Goal: Complete application form: Complete application form

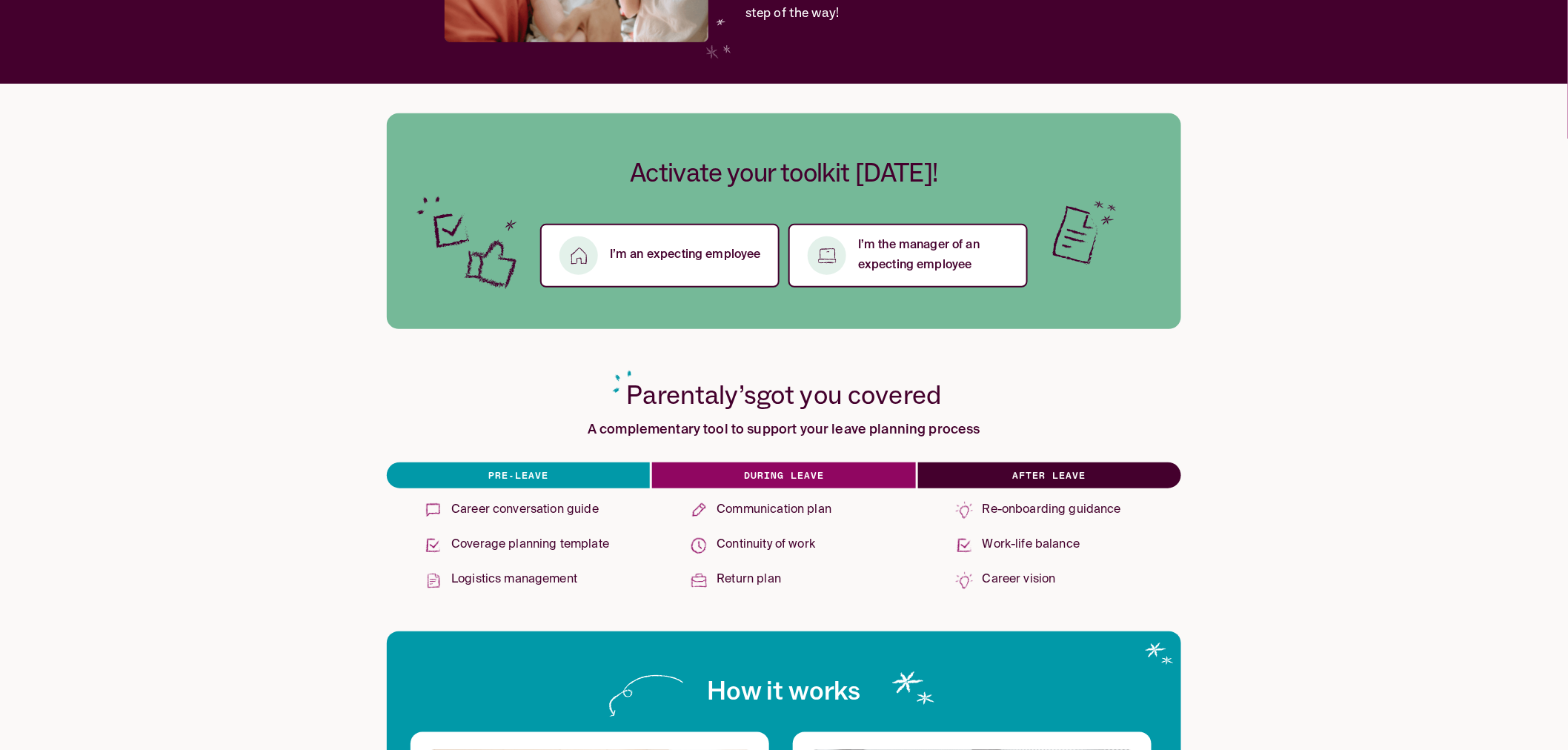
scroll to position [247, 0]
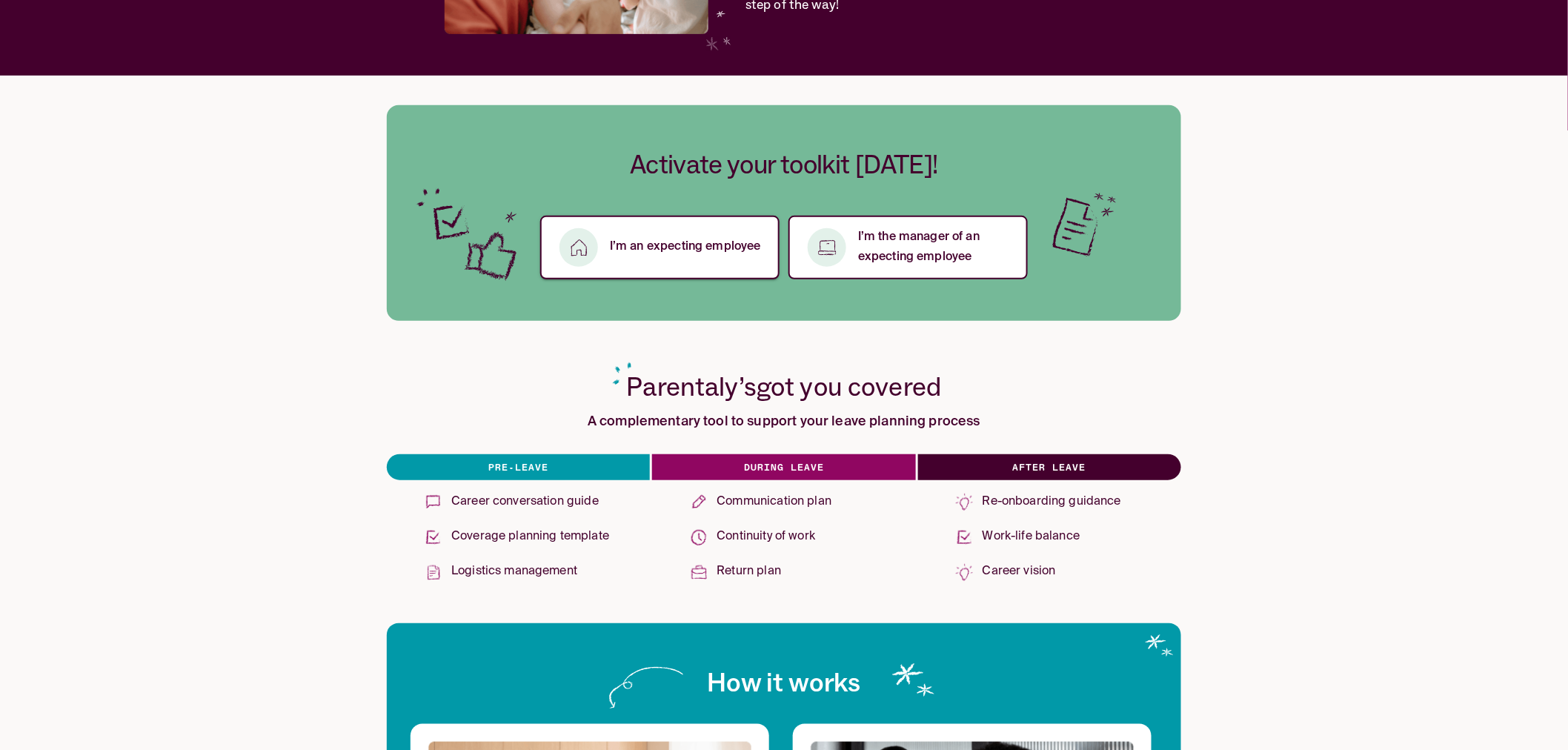
click at [615, 250] on p "I’m an expecting employee" at bounding box center [685, 247] width 151 height 20
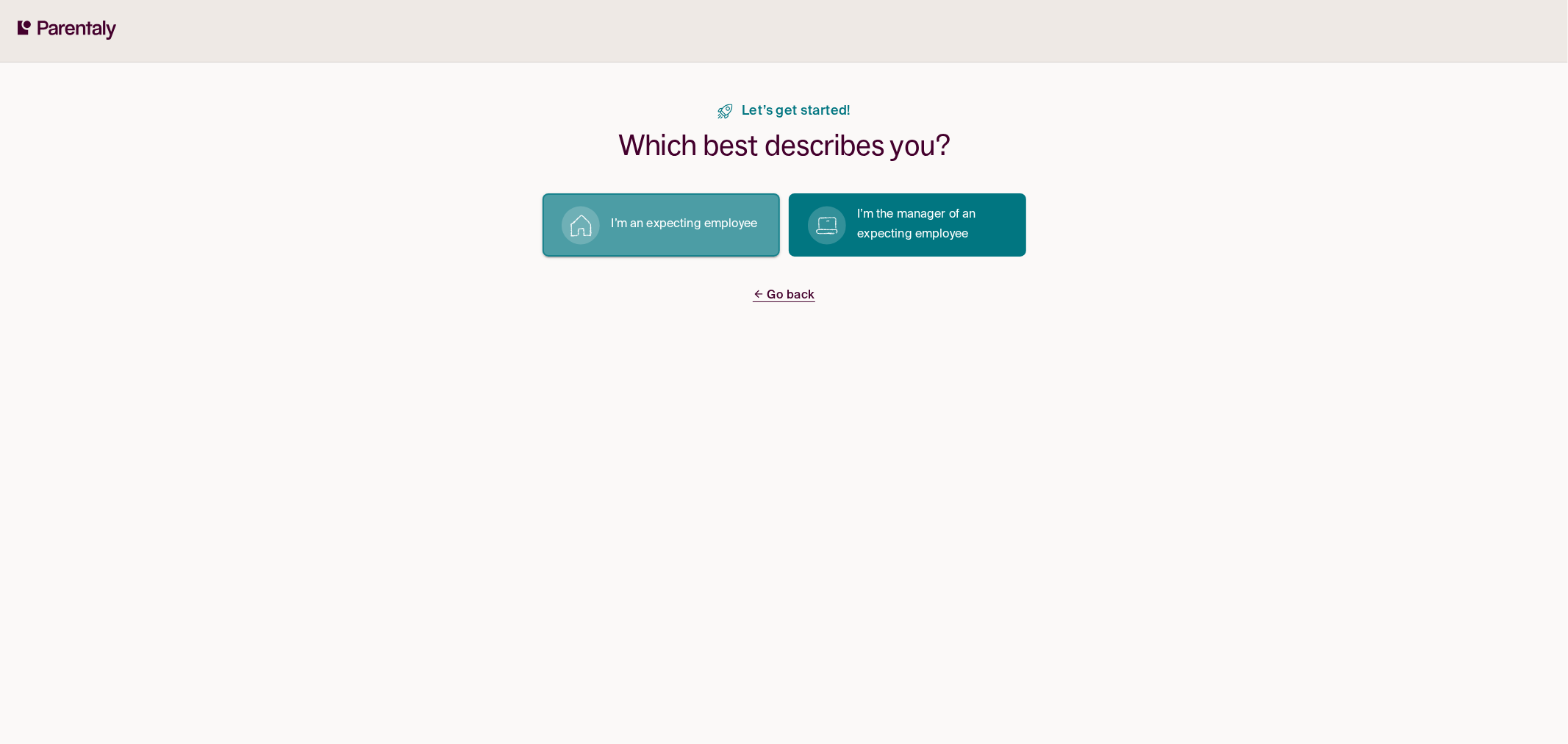
click at [696, 229] on p "I’m an expecting employee" at bounding box center [685, 225] width 146 height 20
